Goal: Transaction & Acquisition: Purchase product/service

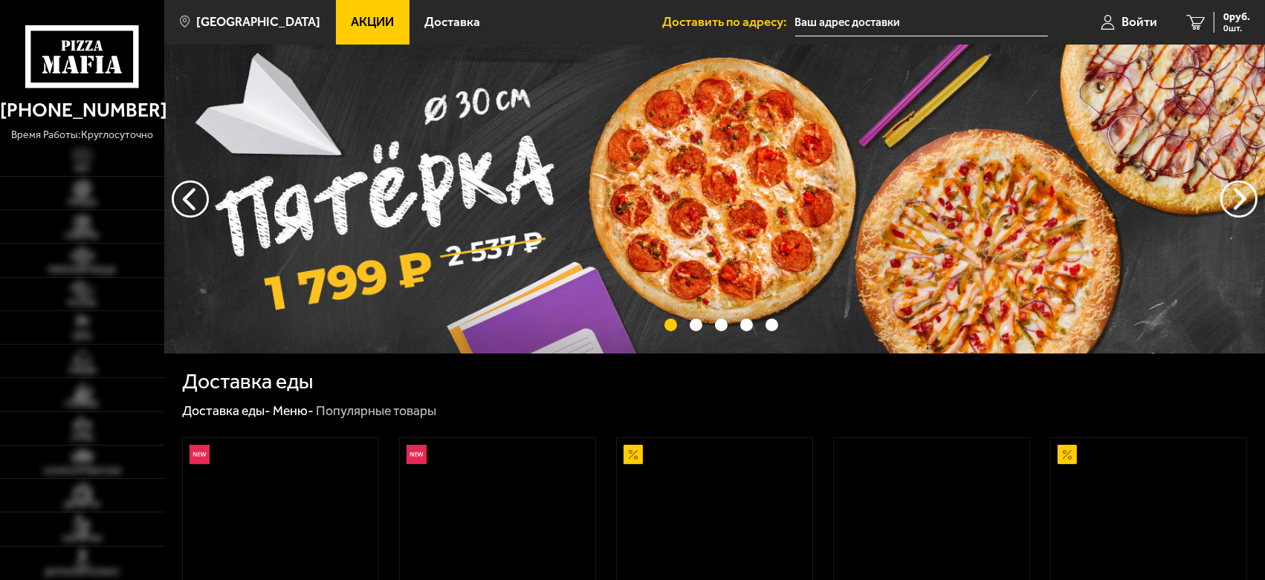
drag, startPoint x: 0, startPoint y: 0, endPoint x: 103, endPoint y: 94, distance: 138.9
click at [103, 94] on div "[PHONE_NUMBER] время работы: круглосуточно" at bounding box center [82, 115] width 164 height 55
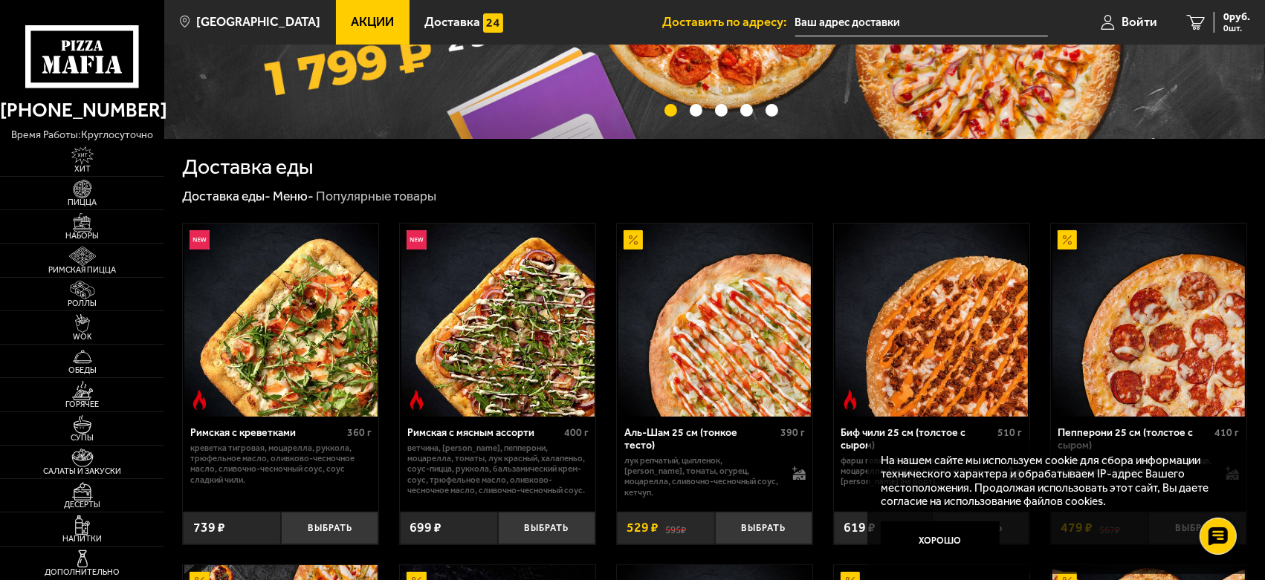
scroll to position [247, 0]
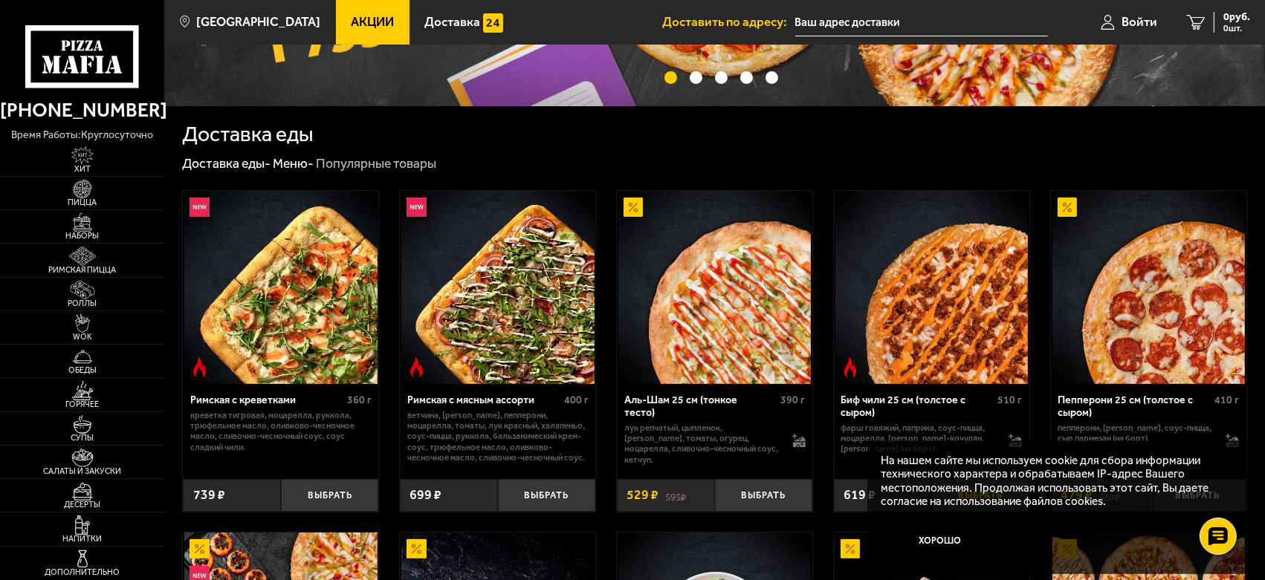
drag, startPoint x: 950, startPoint y: 539, endPoint x: 939, endPoint y: 528, distance: 16.8
click at [949, 539] on button "Хорошо" at bounding box center [940, 541] width 119 height 39
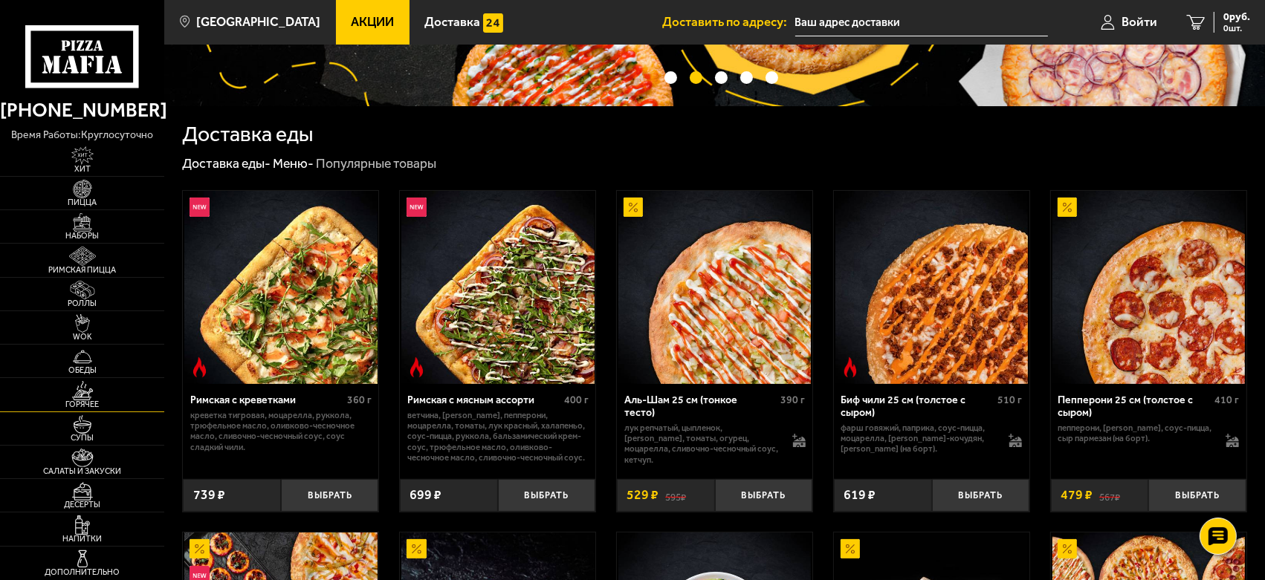
click at [93, 393] on img at bounding box center [82, 390] width 51 height 19
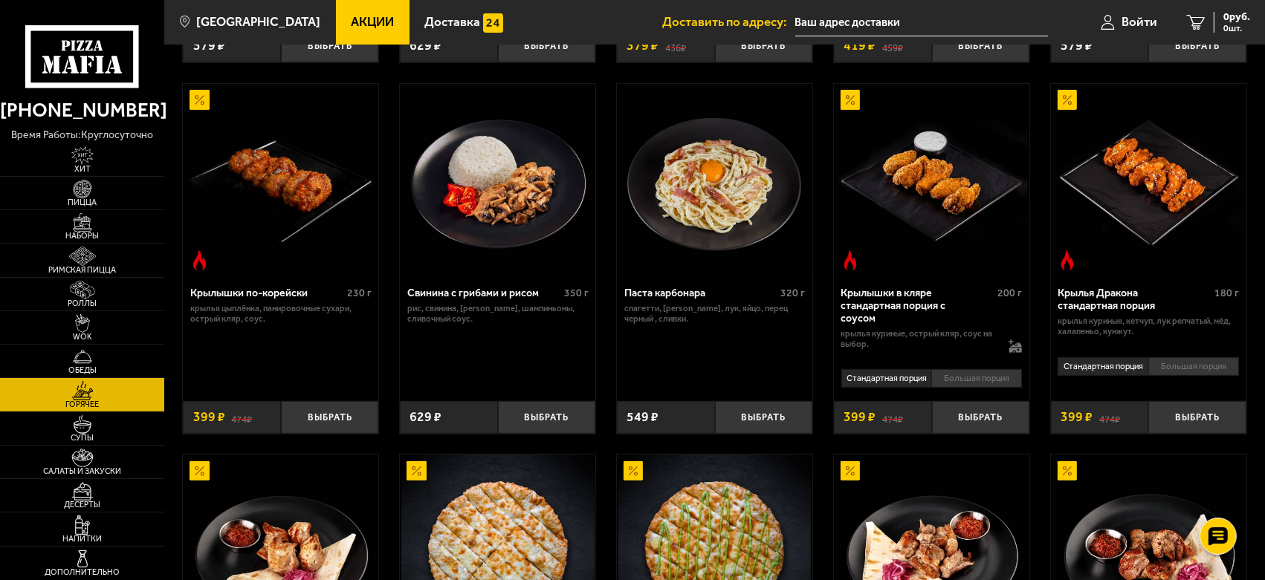
scroll to position [495, 0]
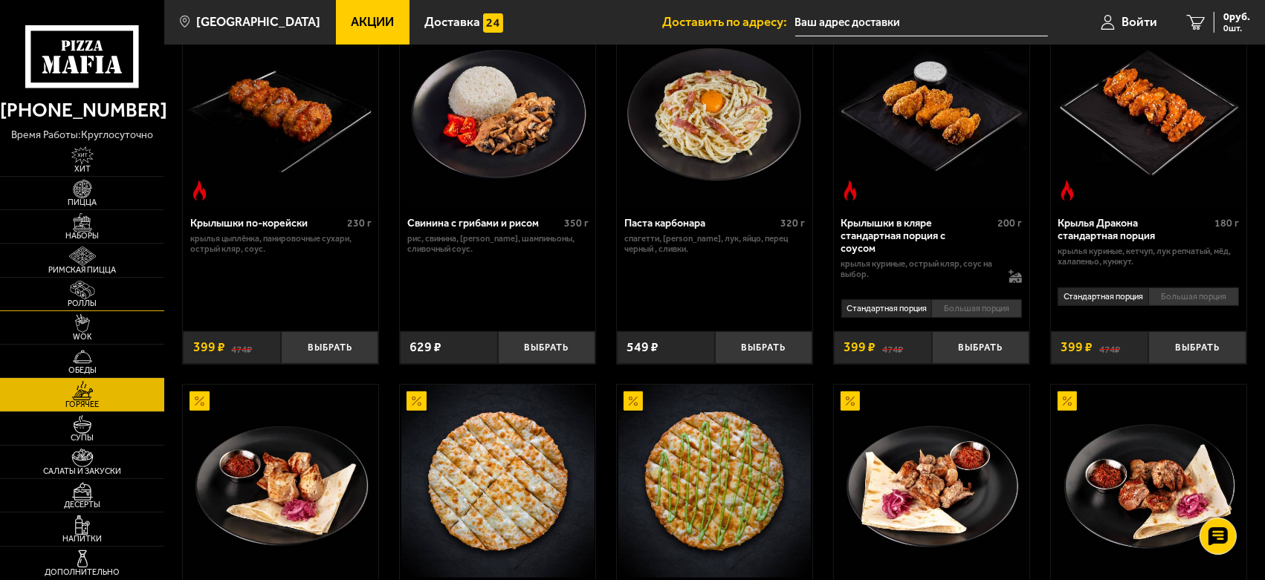
click at [104, 286] on img at bounding box center [82, 290] width 51 height 19
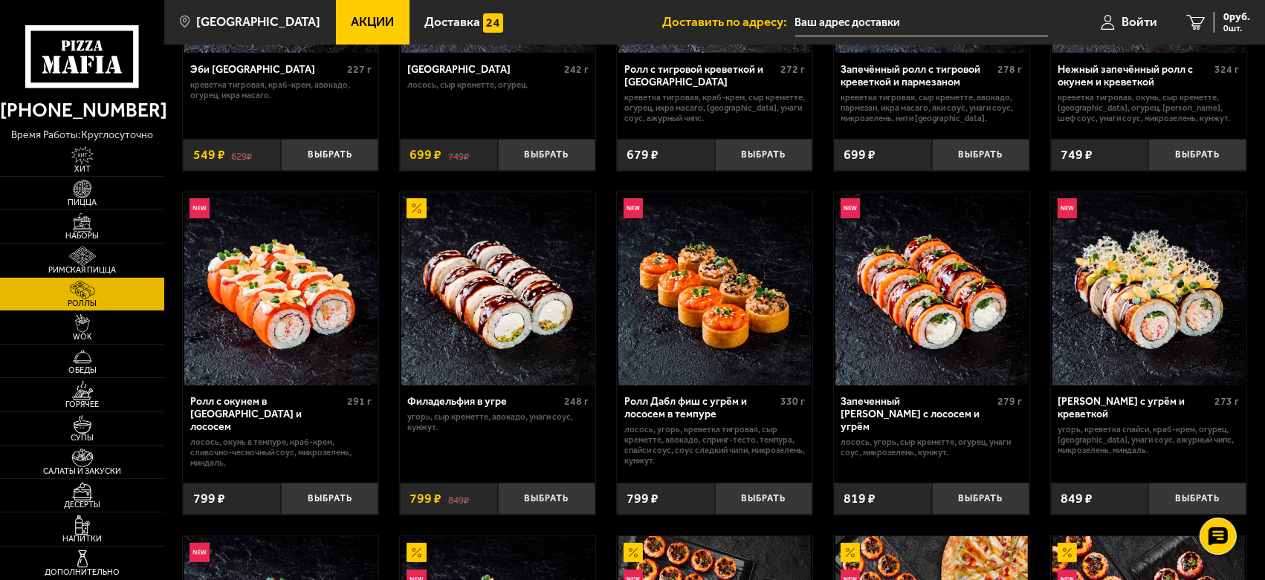
scroll to position [247, 0]
